Goal: Task Accomplishment & Management: Manage account settings

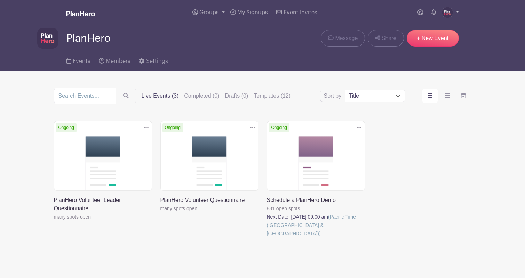
click at [446, 14] on img at bounding box center [447, 12] width 11 height 11
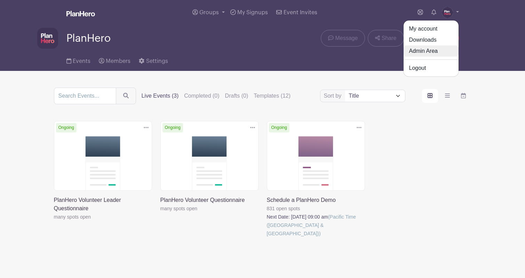
click at [429, 51] on link "Admin Area" at bounding box center [431, 51] width 55 height 11
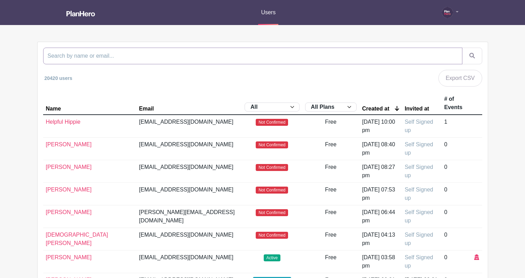
click at [228, 58] on input "search" at bounding box center [252, 56] width 419 height 17
paste input "[EMAIL_ADDRESS][DOMAIN_NAME]"
type input "[EMAIL_ADDRESS][DOMAIN_NAME]"
click at [462, 48] on button "submit" at bounding box center [472, 56] width 20 height 17
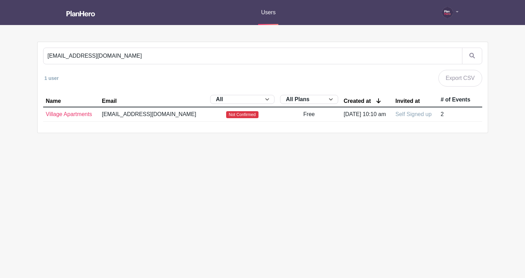
click at [55, 122] on td "Village Apartments" at bounding box center [71, 114] width 56 height 15
click at [54, 117] on link "Village Apartments" at bounding box center [69, 114] width 46 height 6
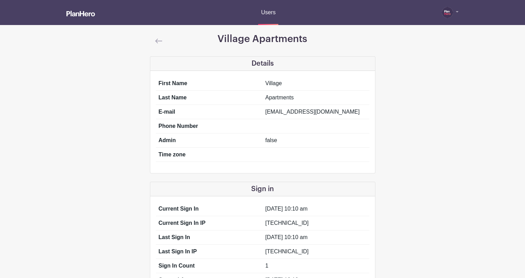
scroll to position [131, 0]
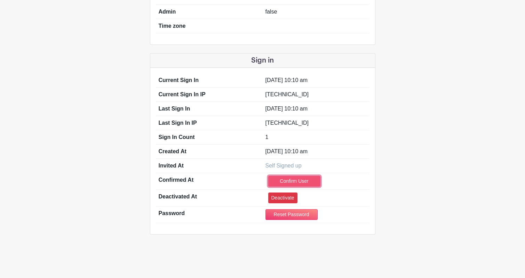
click at [295, 181] on link "Confirm User" at bounding box center [294, 181] width 52 height 11
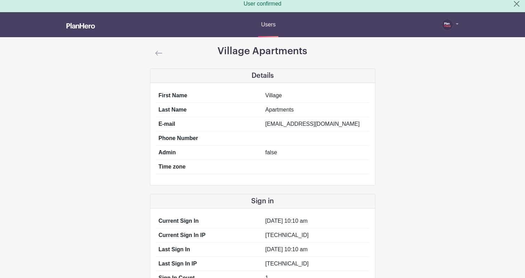
scroll to position [0, 0]
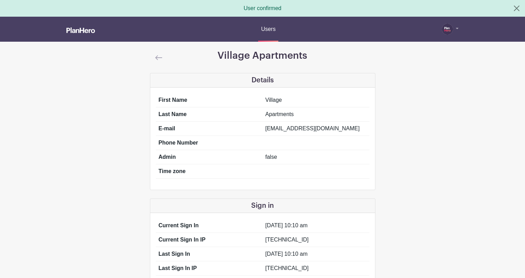
click at [160, 57] on img at bounding box center [158, 57] width 7 height 5
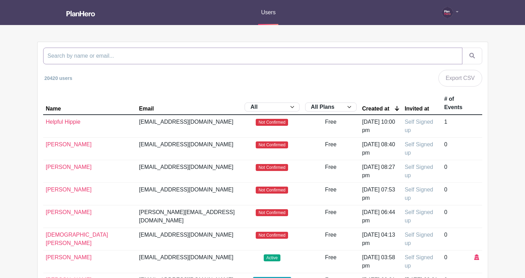
click at [129, 56] on input "search" at bounding box center [252, 56] width 419 height 17
paste input "[EMAIL_ADDRESS][DOMAIN_NAME]"
type input "[EMAIL_ADDRESS][DOMAIN_NAME]"
click at [462, 48] on button "submit" at bounding box center [472, 56] width 20 height 17
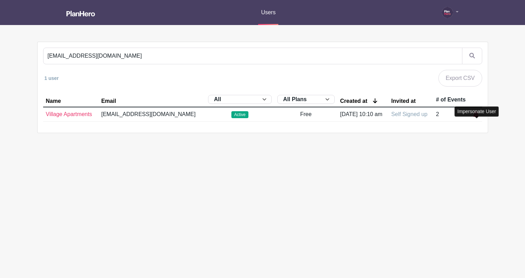
click at [477, 117] on icon at bounding box center [475, 114] width 5 height 6
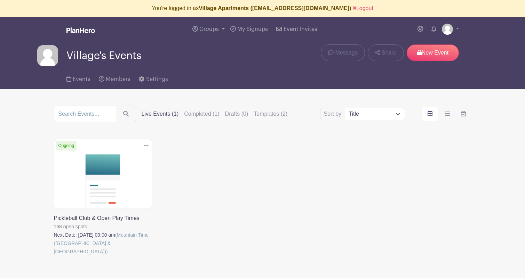
click at [54, 256] on link at bounding box center [54, 256] width 0 height 0
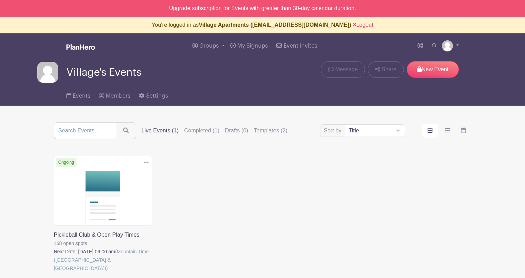
scroll to position [3, 0]
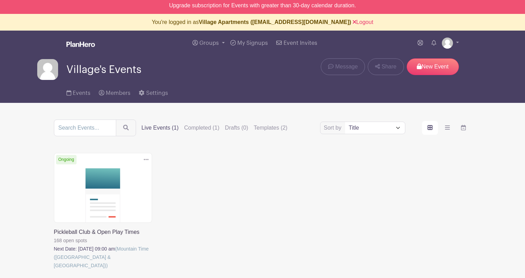
click at [54, 270] on link at bounding box center [54, 270] width 0 height 0
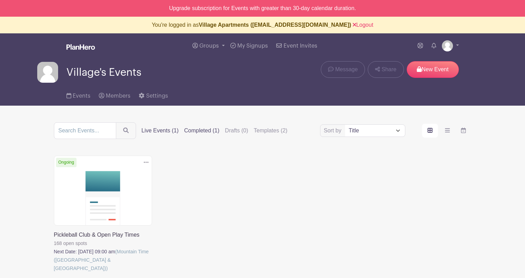
click at [192, 130] on label "Completed (1)" at bounding box center [201, 131] width 35 height 8
click at [0, 0] on input "Completed (1)" at bounding box center [0, 0] width 0 height 0
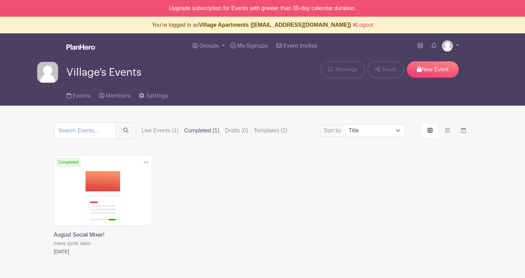
click at [54, 256] on link at bounding box center [54, 256] width 0 height 0
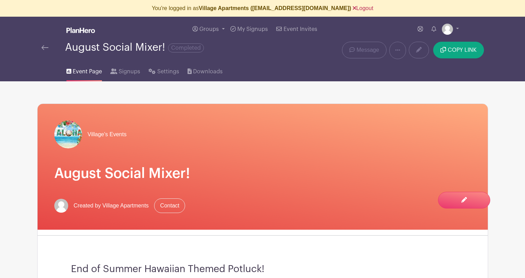
click at [365, 7] on link "Logout" at bounding box center [363, 8] width 21 height 6
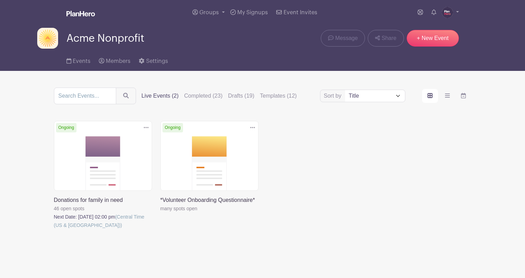
click at [54, 230] on link at bounding box center [54, 230] width 0 height 0
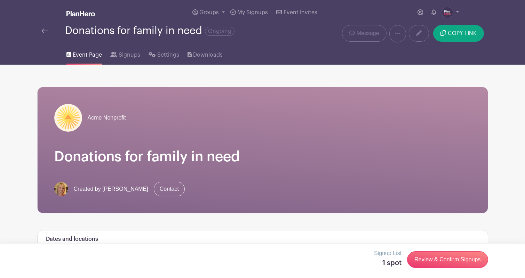
click at [44, 32] on img at bounding box center [44, 31] width 7 height 5
